Goal: Check status: Check status

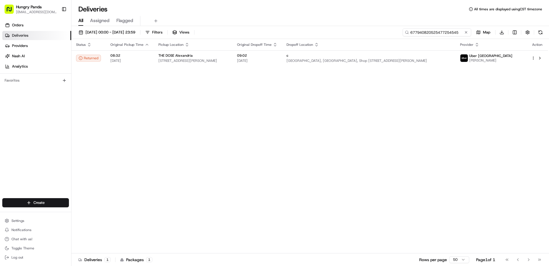
click at [443, 32] on input "677940820525477254545" at bounding box center [437, 32] width 69 height 8
paste input "5219569575156767501829"
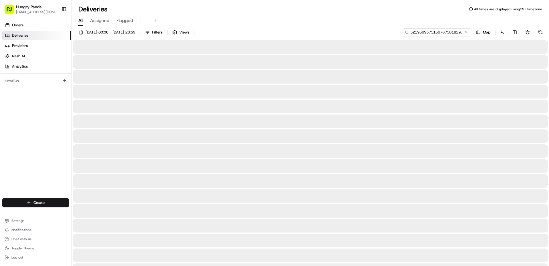
scroll to position [0, 3]
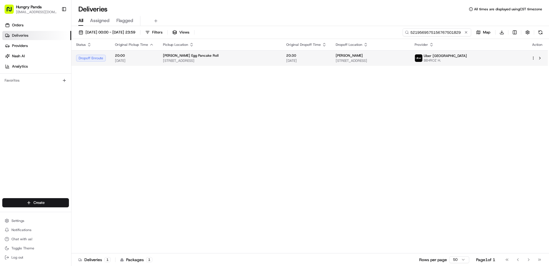
type input "5219569575156767501829"
click at [467, 58] on span "Uber [GEOGRAPHIC_DATA]" at bounding box center [445, 55] width 43 height 5
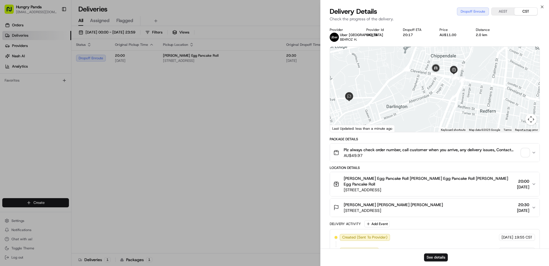
drag, startPoint x: 443, startPoint y: 100, endPoint x: 403, endPoint y: 93, distance: 40.7
click at [408, 94] on div at bounding box center [435, 89] width 210 height 85
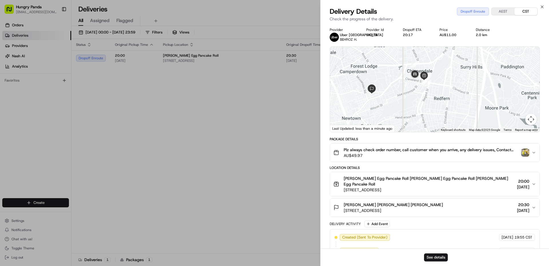
click at [525, 151] on img "button" at bounding box center [525, 152] width 8 height 8
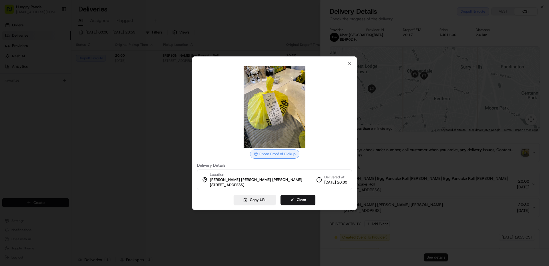
click at [272, 102] on img at bounding box center [274, 107] width 82 height 82
click at [140, 122] on div at bounding box center [274, 133] width 549 height 266
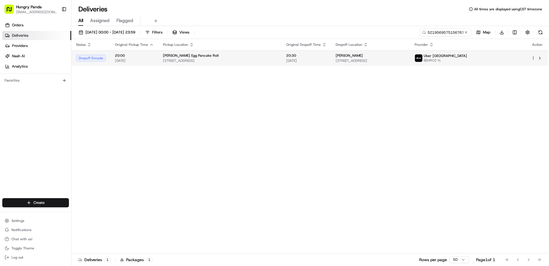
click at [422, 61] on img at bounding box center [418, 57] width 7 height 7
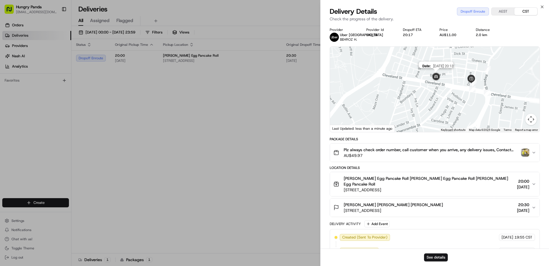
click at [437, 78] on img at bounding box center [435, 76] width 11 height 11
